Goal: Navigation & Orientation: Find specific page/section

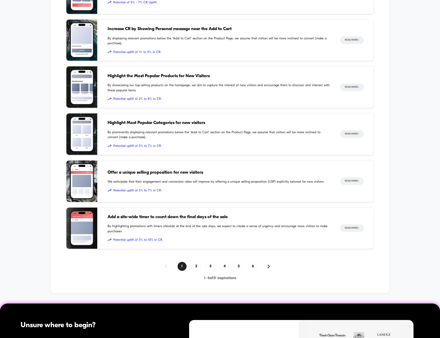
drag, startPoint x: 55, startPoint y: 234, endPoint x: 49, endPoint y: 212, distance: 22.4
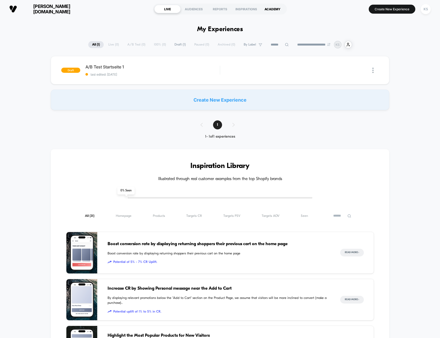
click at [271, 9] on div "ACADEMY" at bounding box center [272, 9] width 26 height 8
